Goal: Navigation & Orientation: Find specific page/section

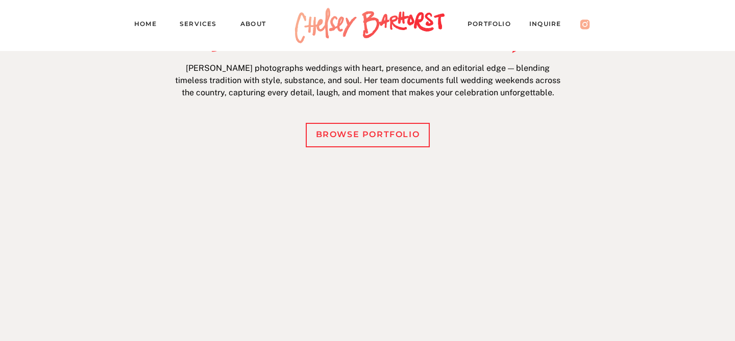
scroll to position [474, 0]
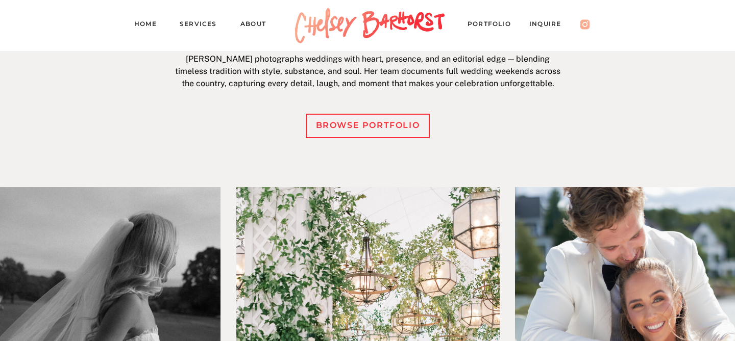
click at [349, 131] on div "browse portfolio" at bounding box center [368, 125] width 114 height 15
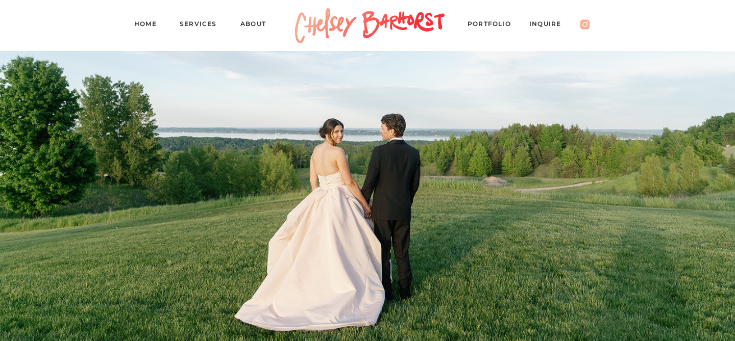
scroll to position [5235, 0]
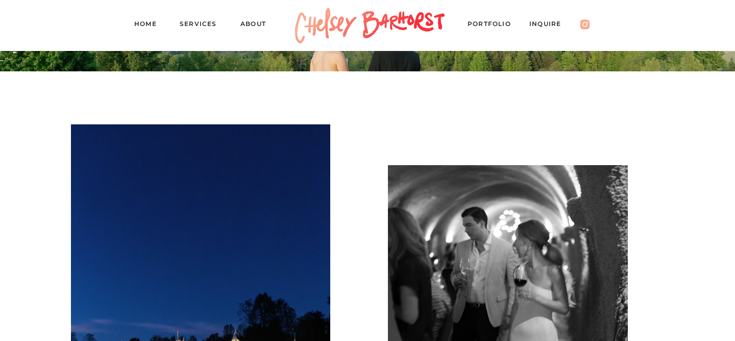
click at [211, 23] on nav "Services" at bounding box center [203, 25] width 46 height 14
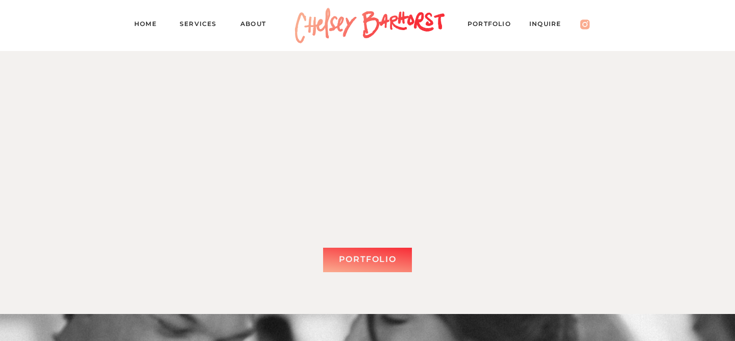
scroll to position [2257, 0]
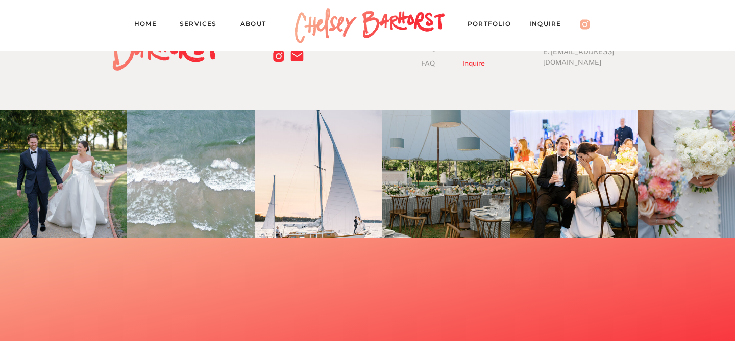
scroll to position [3319, 0]
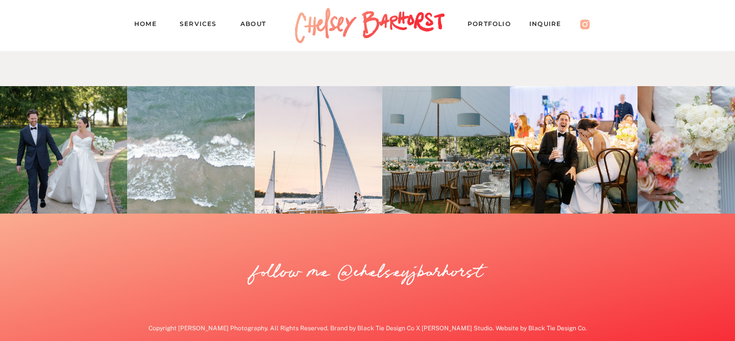
click at [151, 27] on nav "Home" at bounding box center [149, 25] width 31 height 14
click at [492, 22] on nav "PORTFOLIO" at bounding box center [493, 25] width 53 height 14
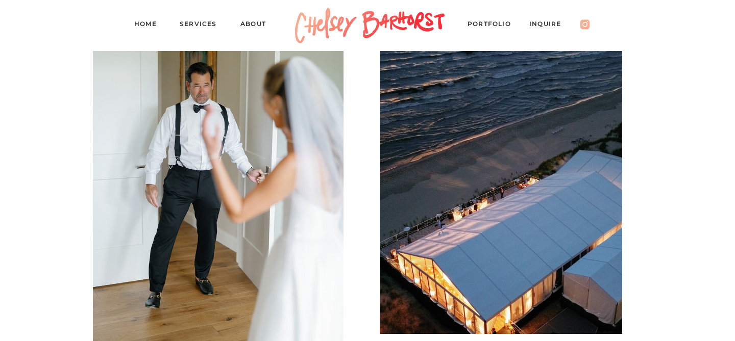
scroll to position [727, 0]
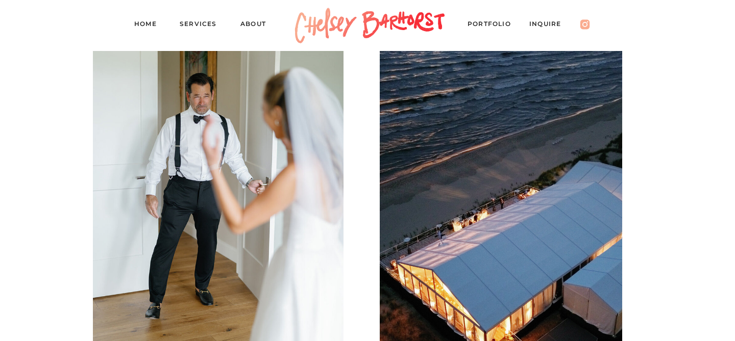
click at [245, 209] on div at bounding box center [218, 182] width 251 height 377
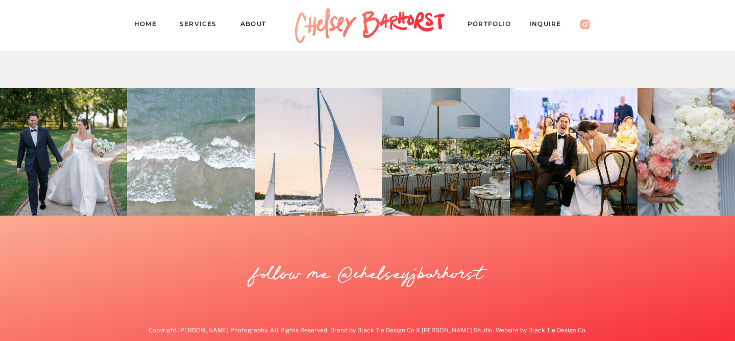
scroll to position [9532, 0]
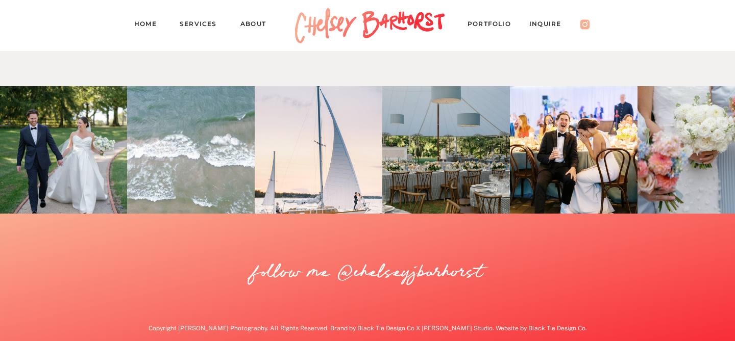
click at [208, 23] on nav "Services" at bounding box center [203, 25] width 46 height 14
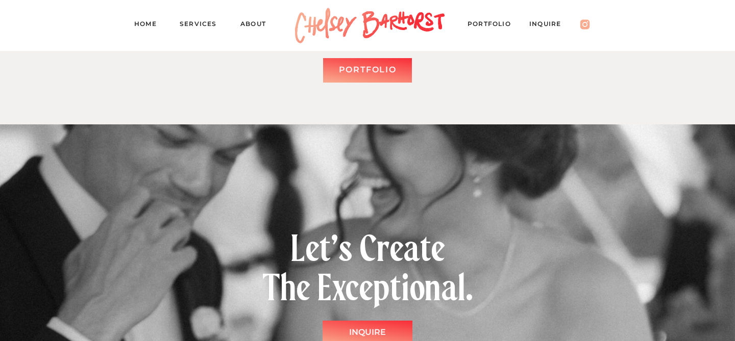
scroll to position [2387, 0]
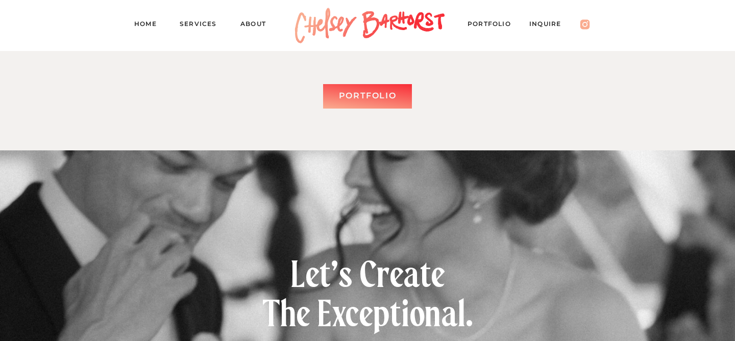
click at [367, 89] on div "Portfolio" at bounding box center [367, 96] width 77 height 15
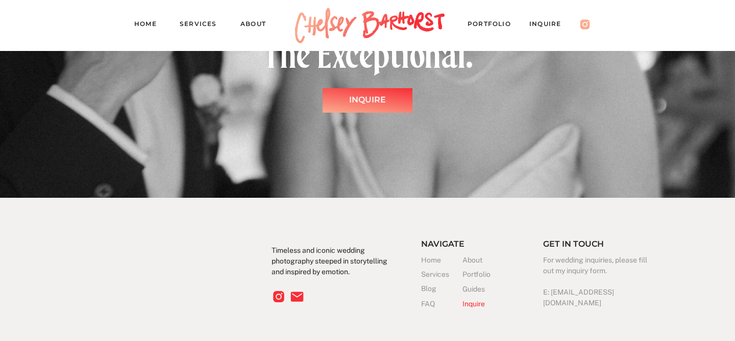
scroll to position [9286, 0]
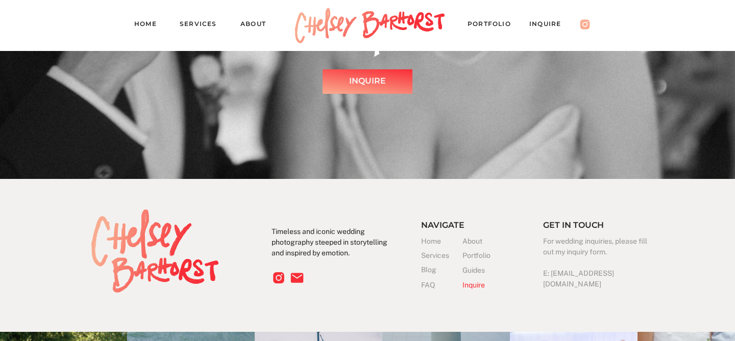
click at [477, 272] on h3 "Guides" at bounding box center [475, 270] width 26 height 11
